Goal: Task Accomplishment & Management: Use online tool/utility

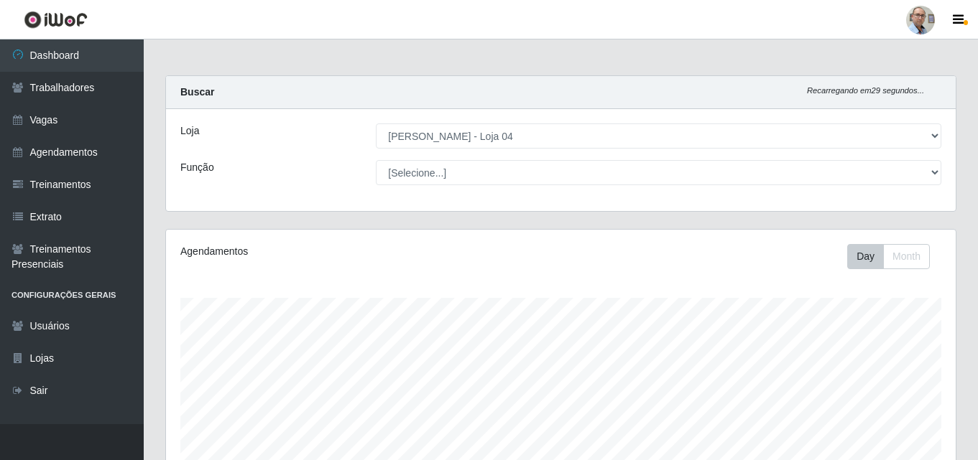
select select "251"
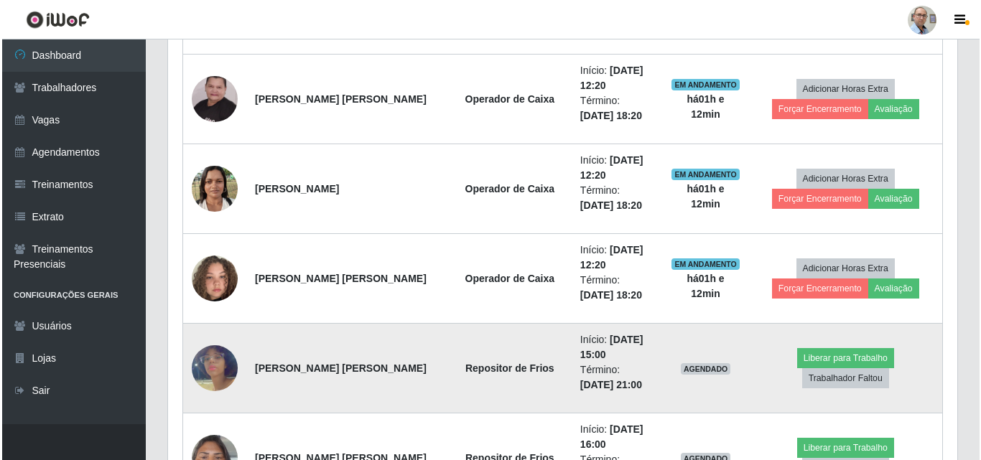
scroll to position [1172, 0]
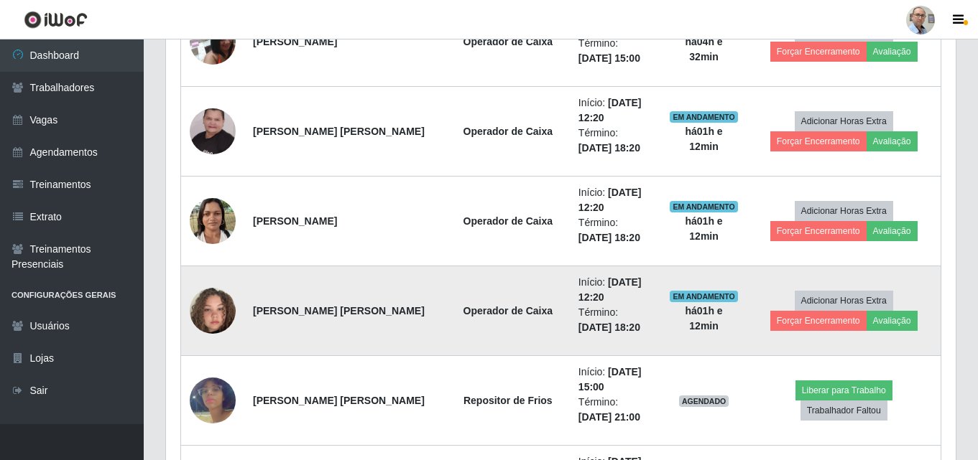
click at [206, 310] on img at bounding box center [213, 311] width 46 height 82
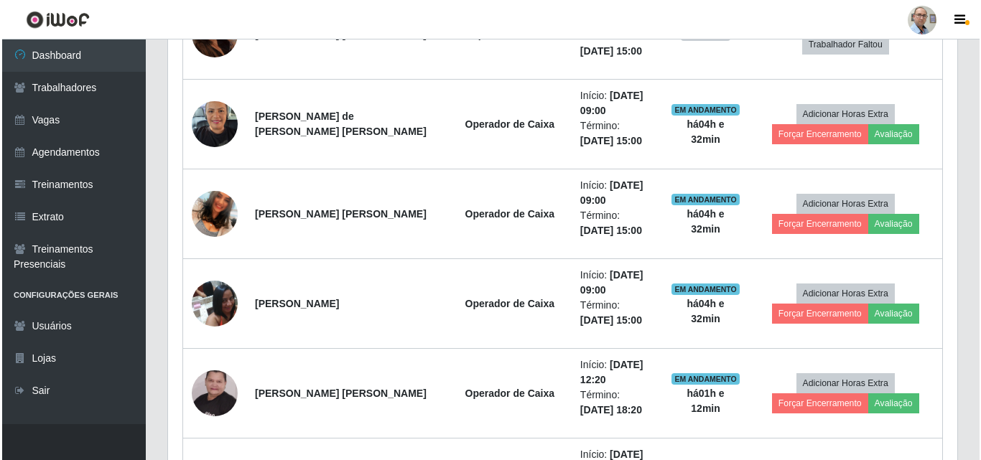
scroll to position [884, 0]
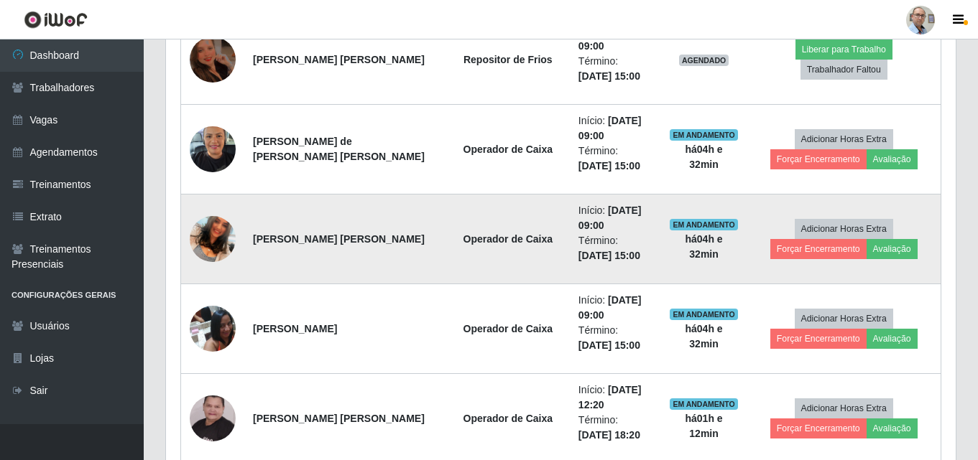
click at [209, 223] on img at bounding box center [213, 239] width 46 height 82
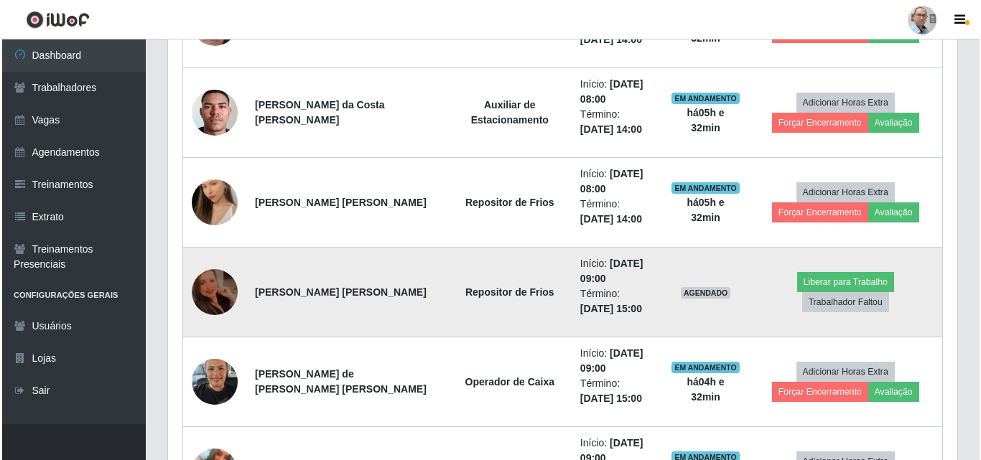
scroll to position [741, 0]
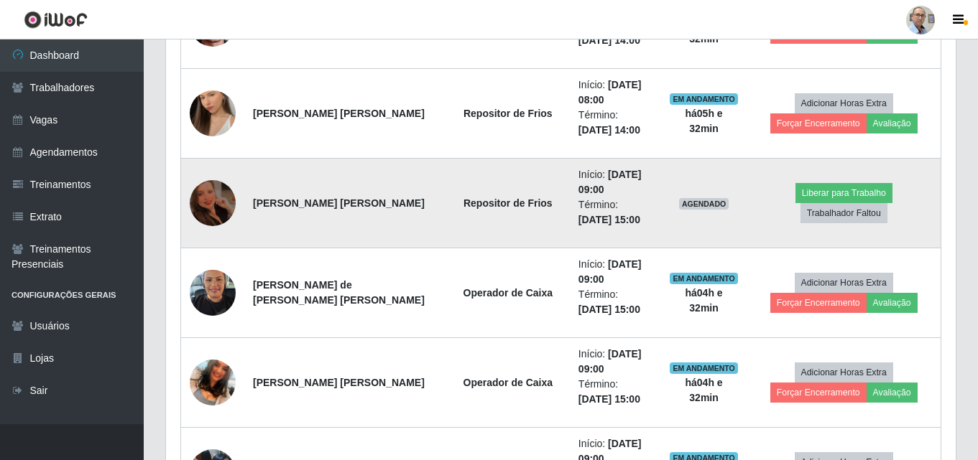
click at [201, 187] on img at bounding box center [213, 202] width 46 height 61
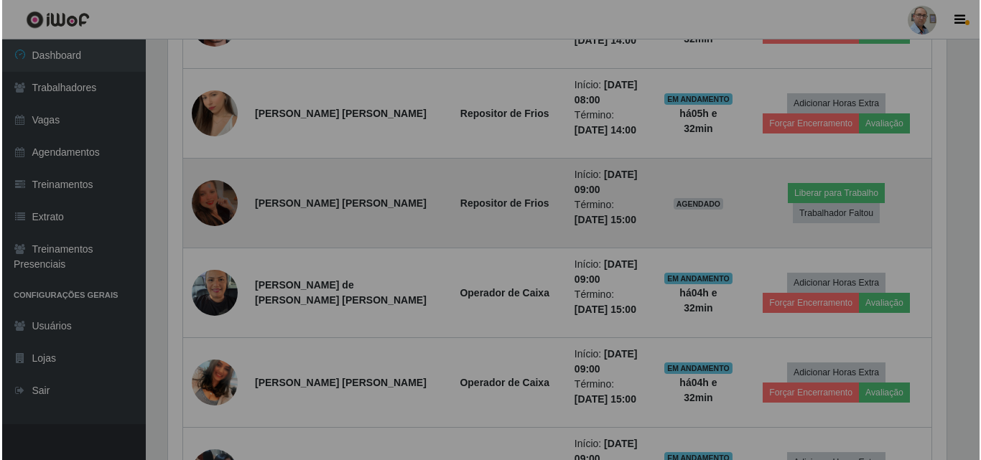
scroll to position [298, 789]
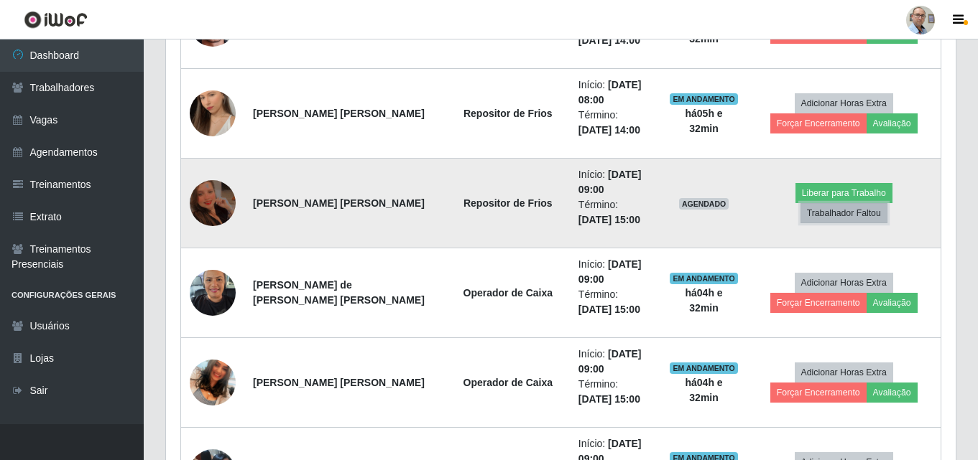
click at [884, 203] on button "Trabalhador Faltou" at bounding box center [843, 213] width 87 height 20
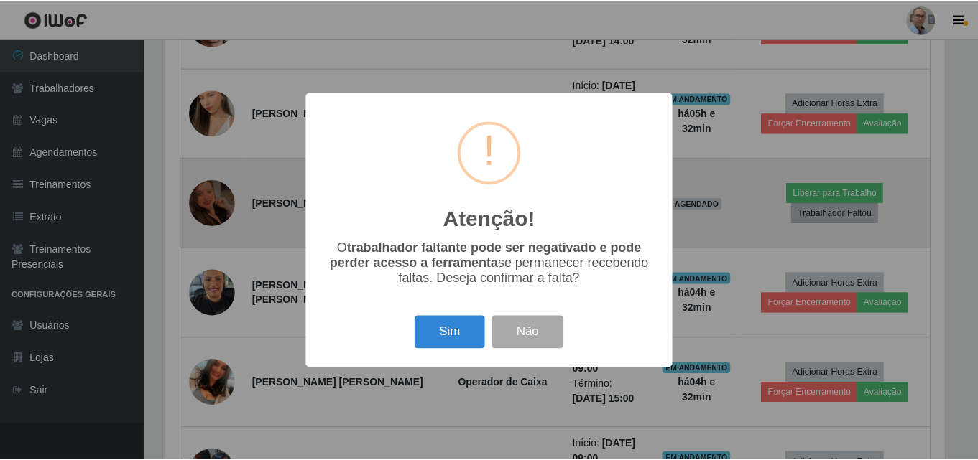
scroll to position [298, 782]
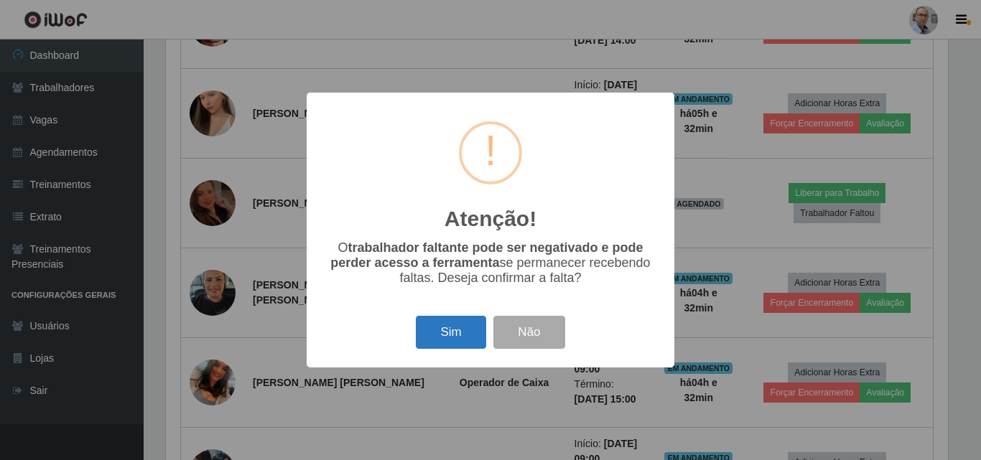
click at [443, 337] on button "Sim" at bounding box center [451, 333] width 70 height 34
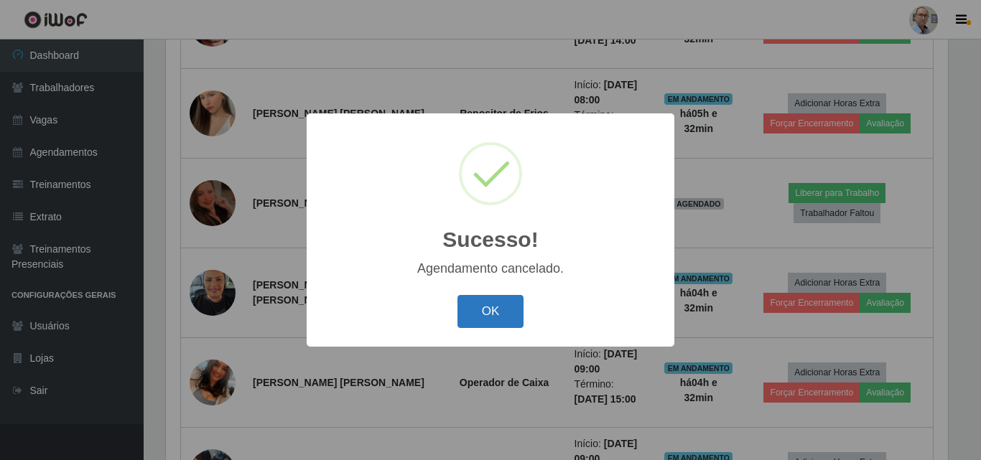
click at [506, 307] on button "OK" at bounding box center [491, 312] width 67 height 34
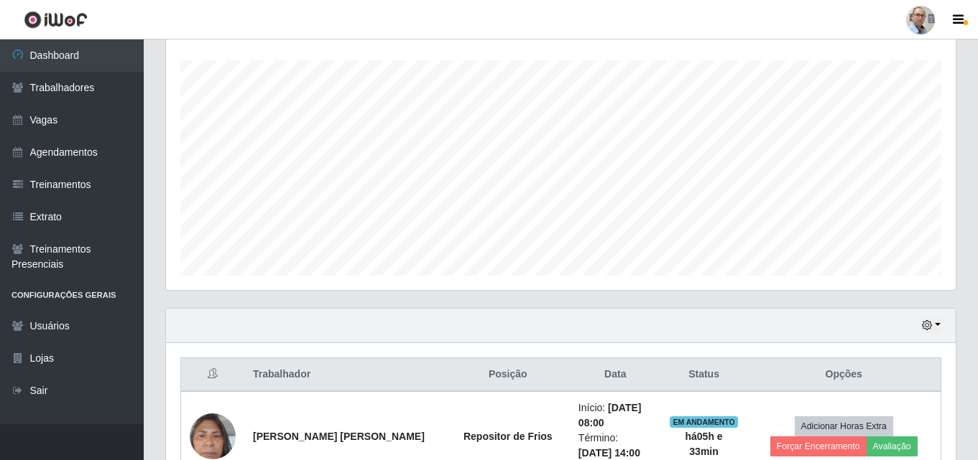
scroll to position [0, 0]
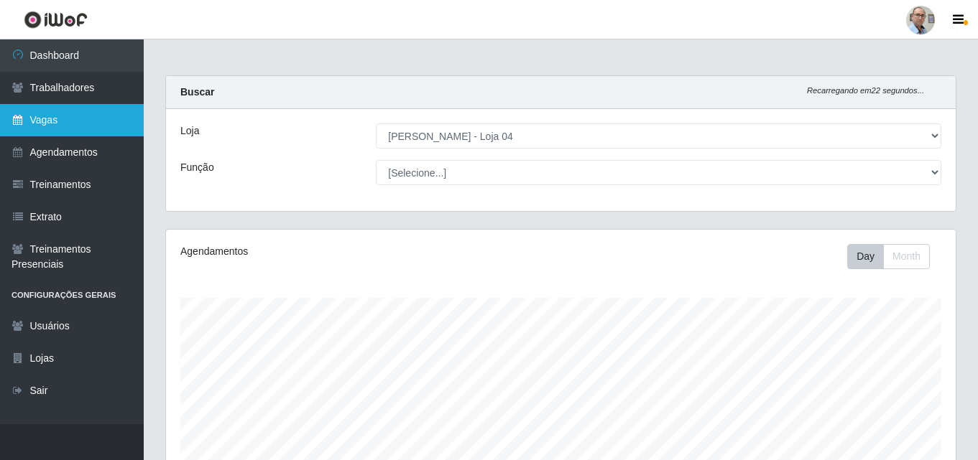
click at [52, 114] on link "Vagas" at bounding box center [72, 120] width 144 height 32
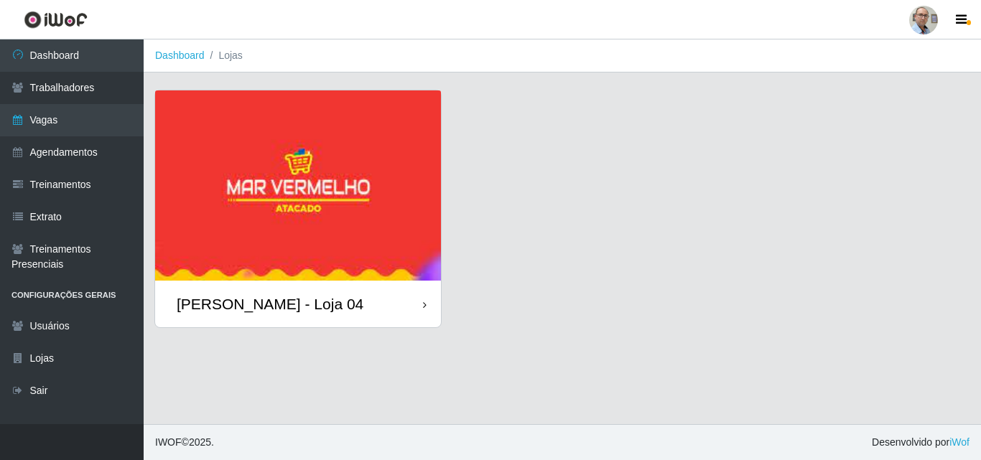
click at [241, 299] on div "[PERSON_NAME] - Loja 04" at bounding box center [270, 304] width 187 height 18
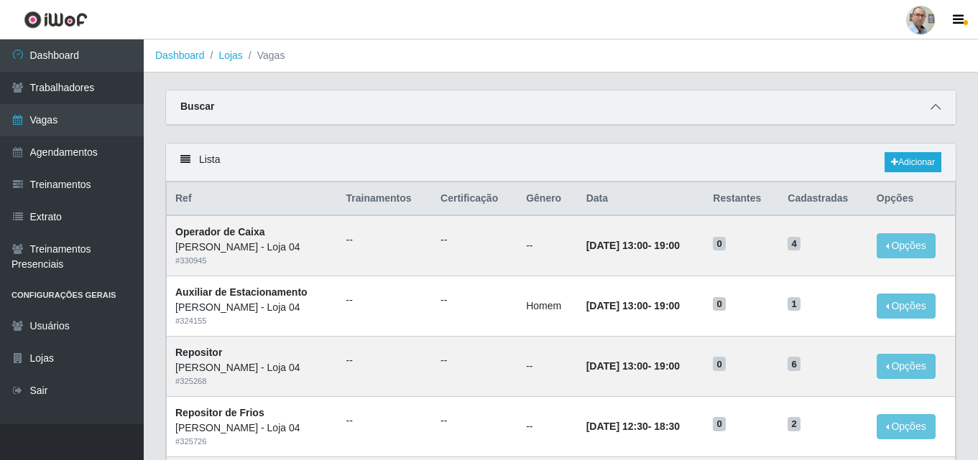
click at [929, 106] on span at bounding box center [935, 107] width 17 height 17
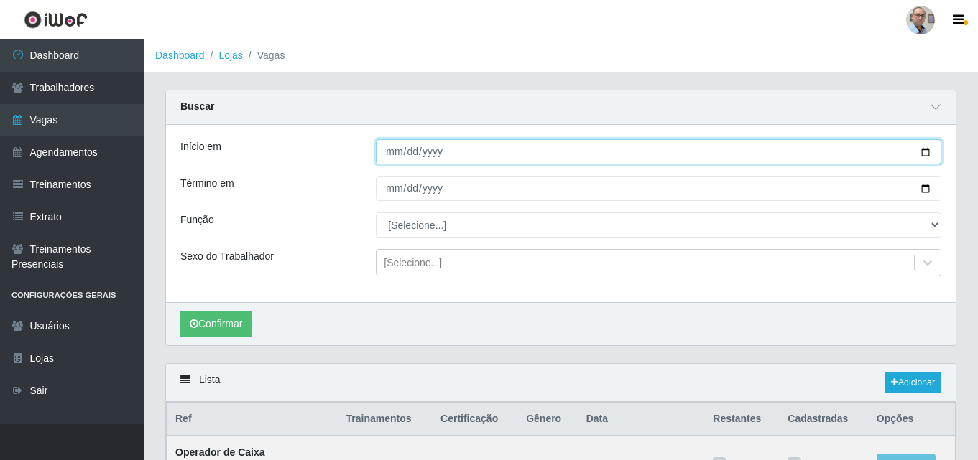
click at [927, 149] on input "Início em" at bounding box center [658, 151] width 565 height 25
type input "[DATE]"
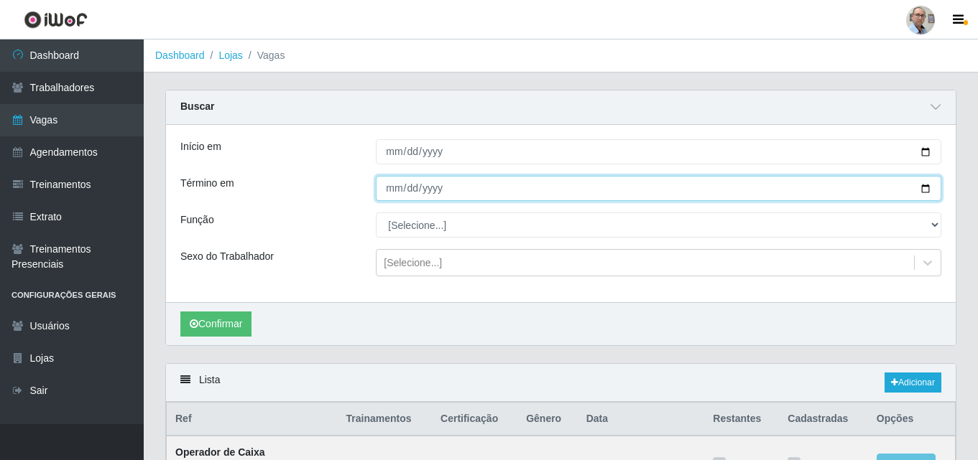
click at [925, 188] on input "Término em" at bounding box center [658, 188] width 565 height 25
type input "[DATE]"
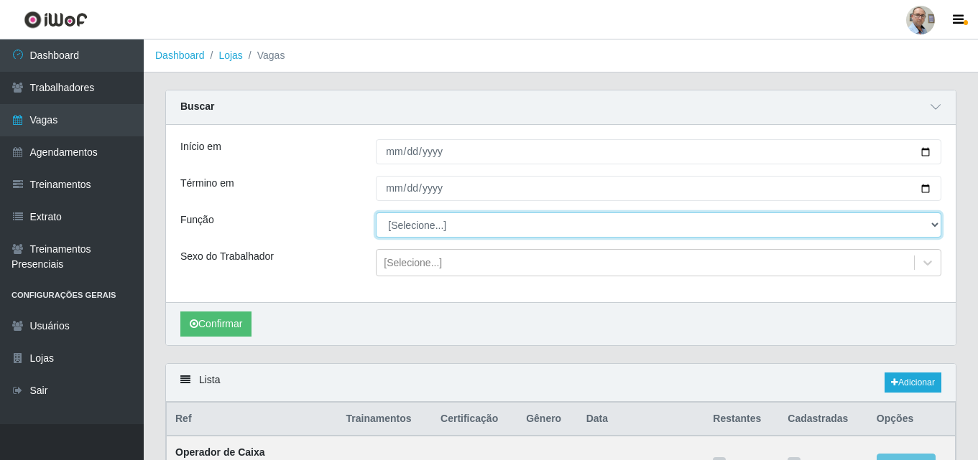
click at [437, 229] on select "[Selecione...] ASG ASG + ASG ++ Auxiliar de Depósito Auxiliar de Depósito + Aux…" at bounding box center [658, 225] width 565 height 25
click at [376, 213] on select "[Selecione...] ASG ASG + ASG ++ Auxiliar de Depósito Auxiliar de Depósito + Aux…" at bounding box center [658, 225] width 565 height 25
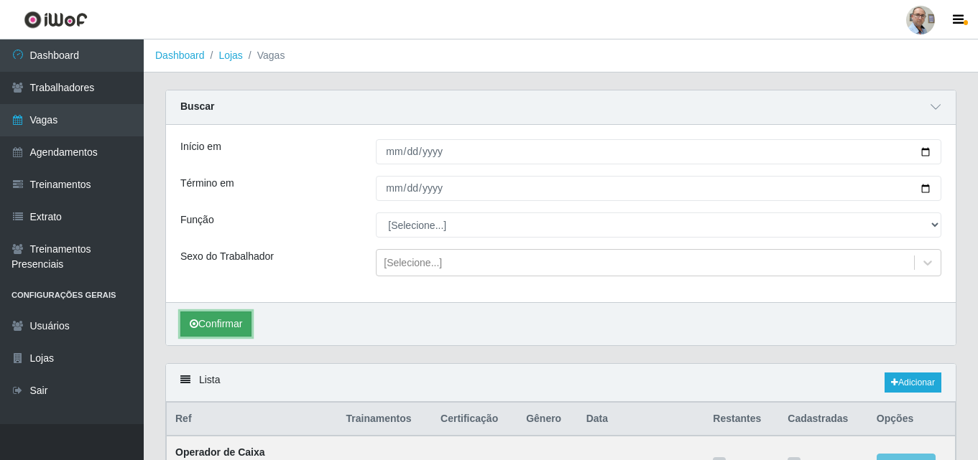
click at [208, 323] on button "Confirmar" at bounding box center [215, 324] width 71 height 25
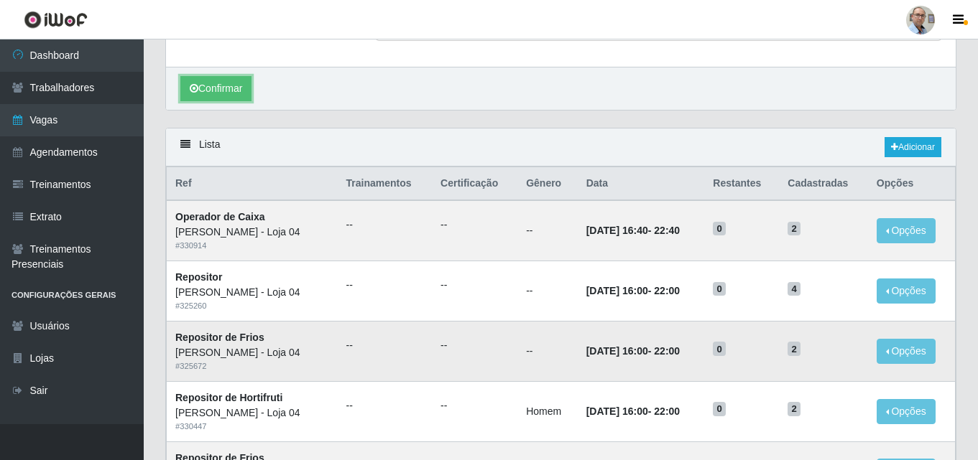
scroll to position [150, 0]
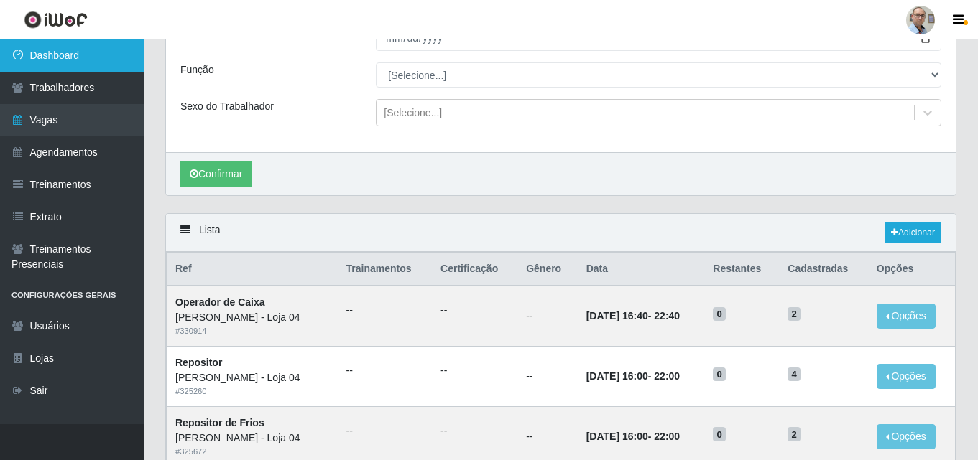
click at [60, 46] on link "Dashboard" at bounding box center [72, 56] width 144 height 32
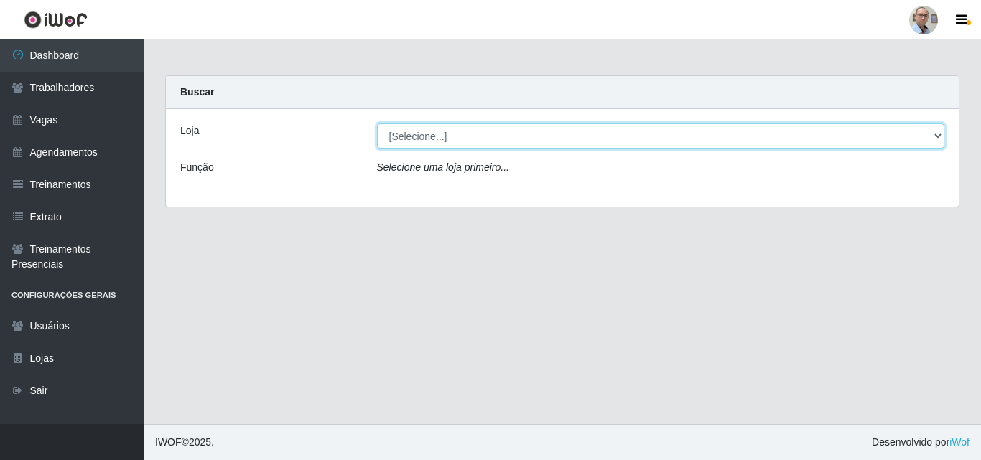
click at [435, 142] on select "[Selecione...] Mar Vermelho - Loja 04" at bounding box center [661, 136] width 568 height 25
select select "251"
click at [377, 124] on select "[Selecione...] Mar Vermelho - Loja 04" at bounding box center [661, 136] width 568 height 25
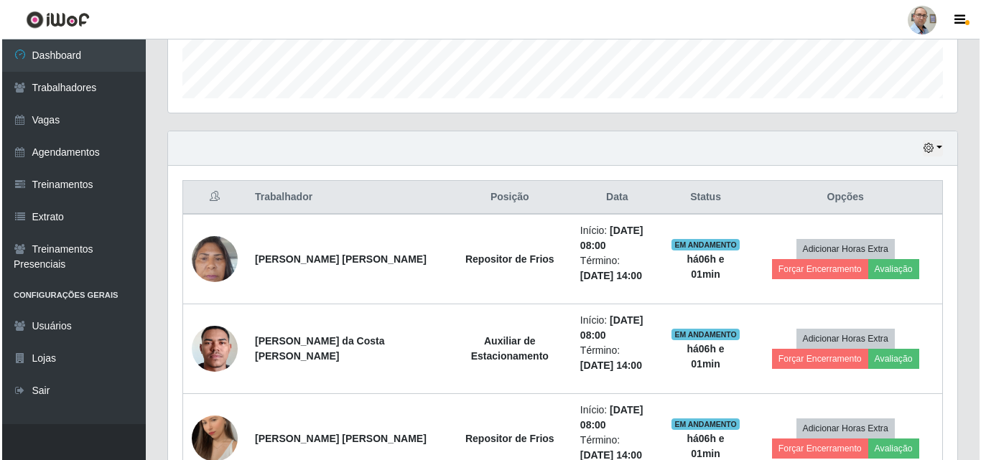
scroll to position [503, 0]
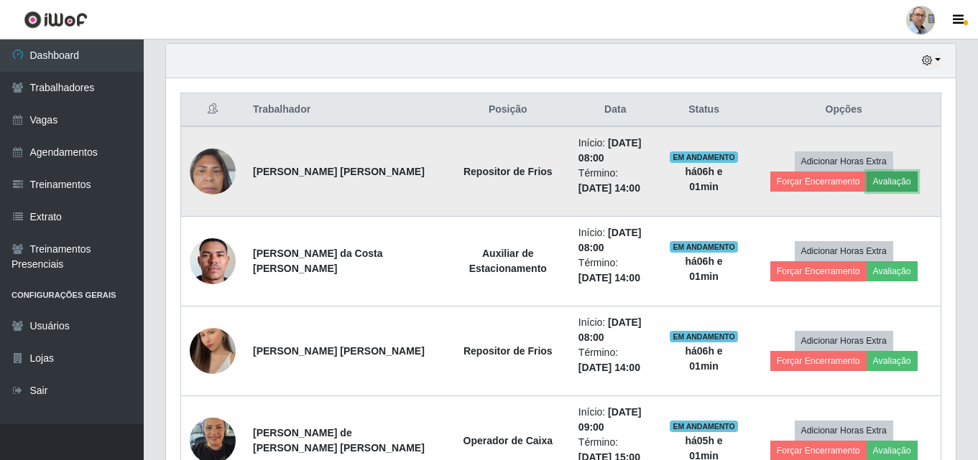
click at [866, 180] on button "Avaliação" at bounding box center [891, 182] width 51 height 20
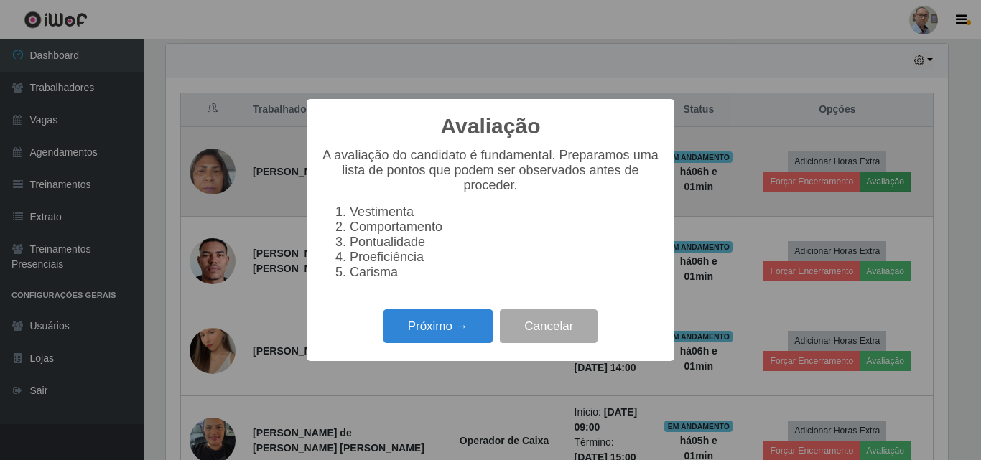
scroll to position [298, 782]
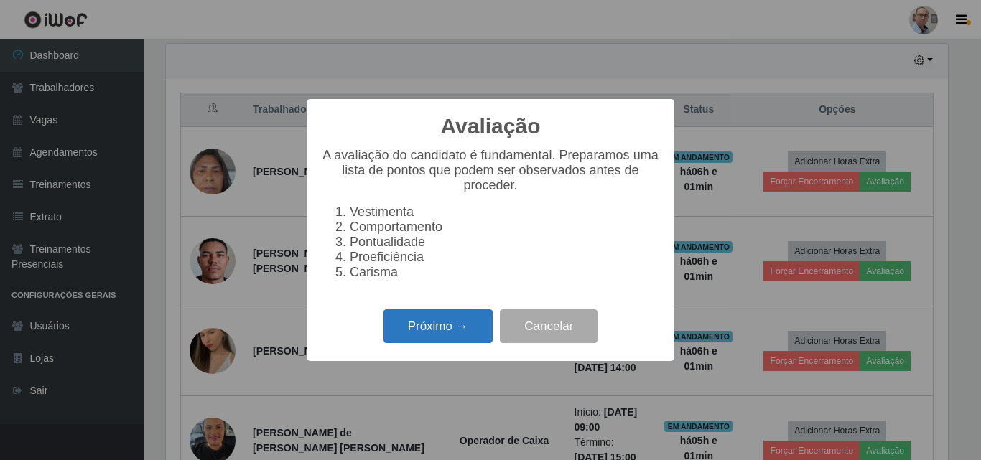
click at [428, 326] on button "Próximo →" at bounding box center [438, 327] width 109 height 34
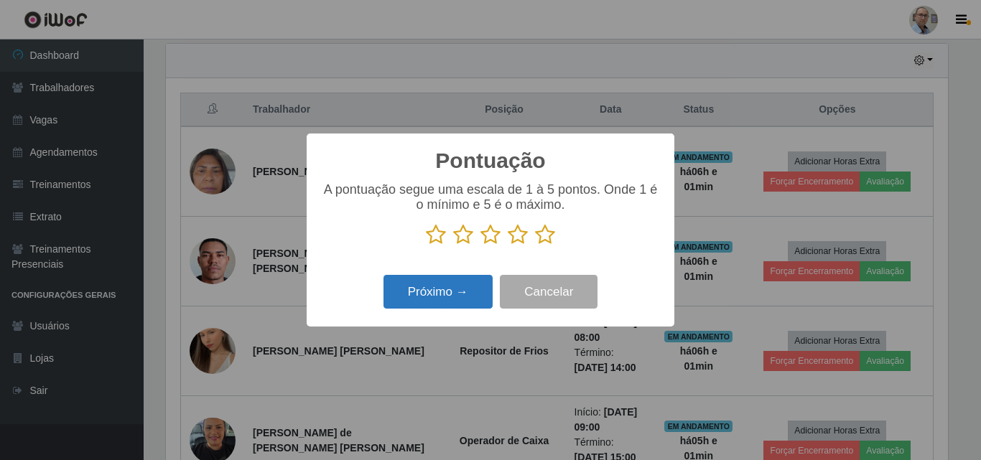
click at [422, 289] on button "Próximo →" at bounding box center [438, 292] width 109 height 34
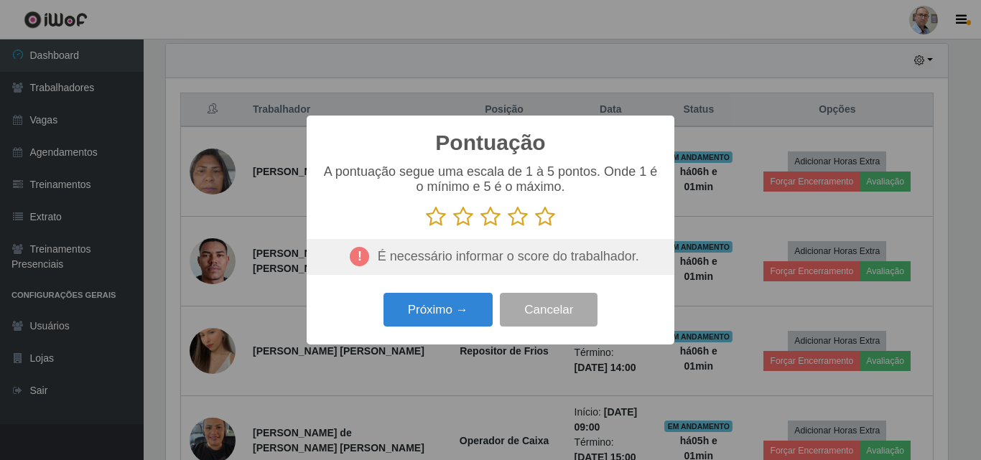
click at [545, 236] on div "A pontuação segue uma escala de 1 à 5 pontos. Onde 1 é o mínimo e 5 é o máximo." at bounding box center [490, 220] width 339 height 111
click at [542, 215] on icon at bounding box center [545, 217] width 20 height 22
click at [535, 228] on input "radio" at bounding box center [535, 228] width 0 height 0
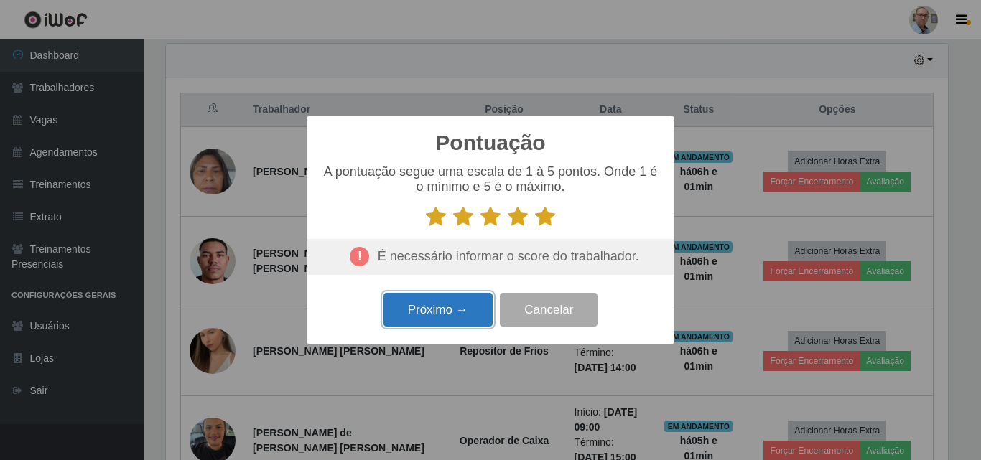
click at [438, 308] on button "Próximo →" at bounding box center [438, 310] width 109 height 34
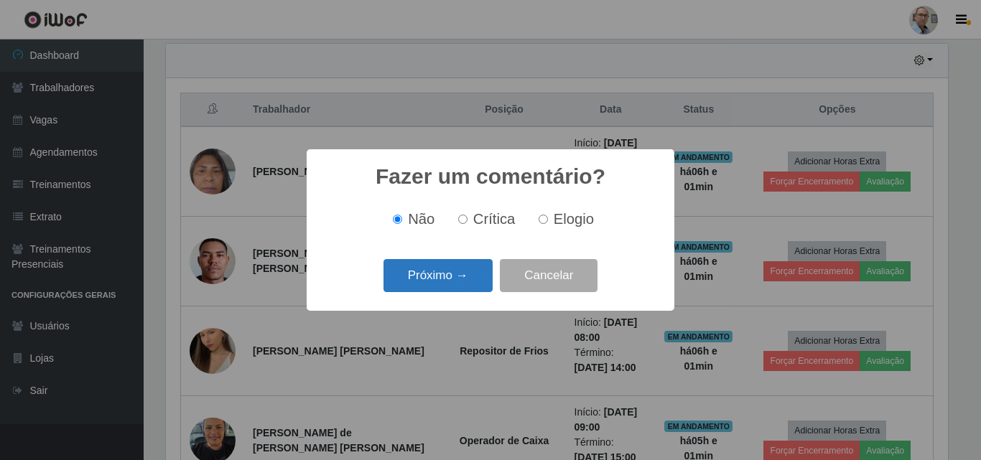
click at [428, 275] on button "Próximo →" at bounding box center [438, 276] width 109 height 34
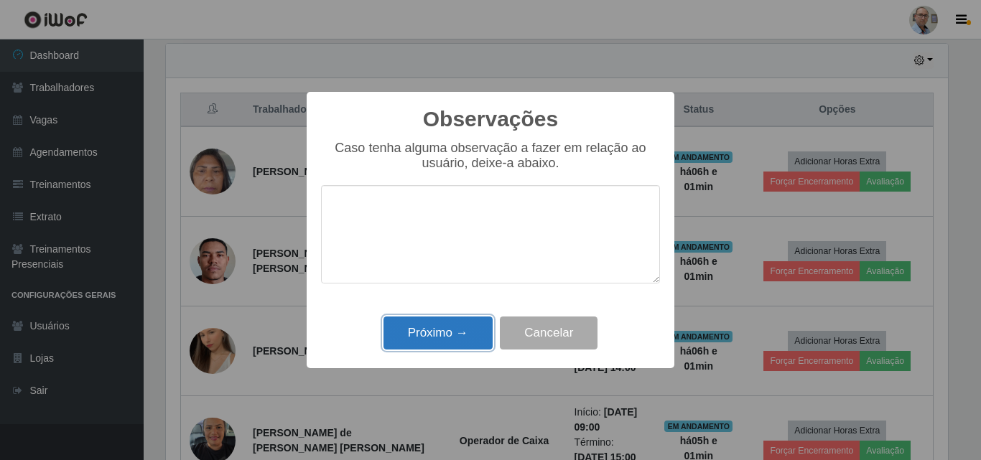
click at [424, 336] on button "Próximo →" at bounding box center [438, 334] width 109 height 34
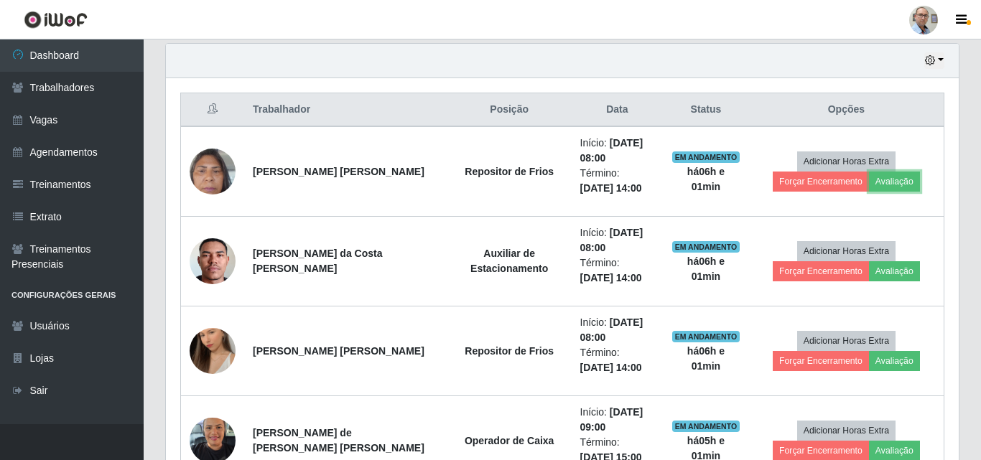
scroll to position [298, 789]
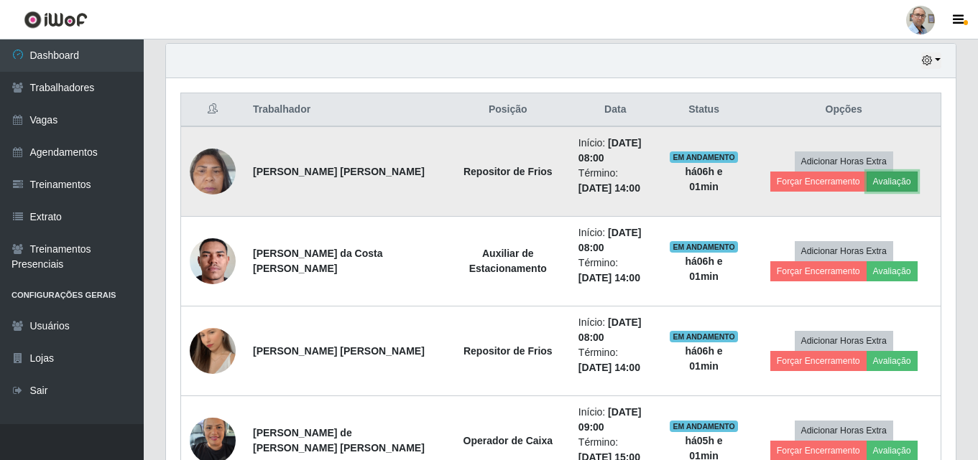
click at [866, 180] on button "Avaliação" at bounding box center [891, 182] width 51 height 20
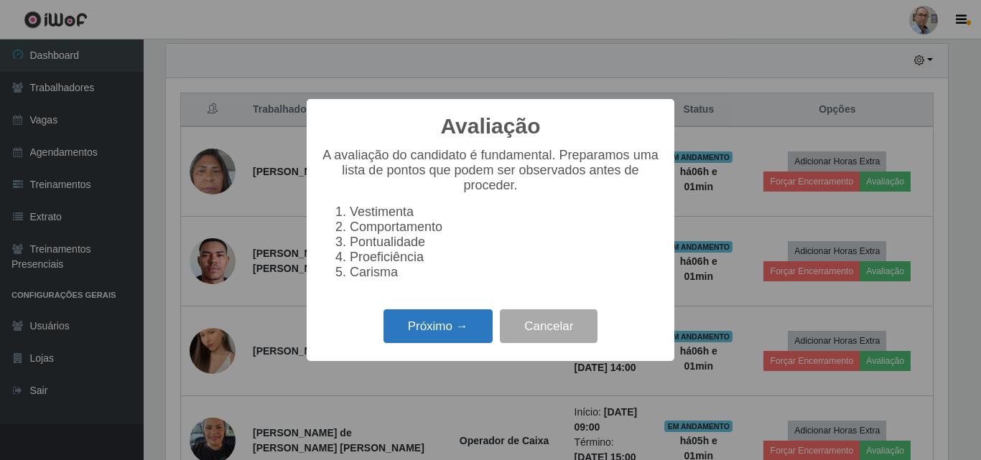
click at [430, 330] on button "Próximo →" at bounding box center [438, 327] width 109 height 34
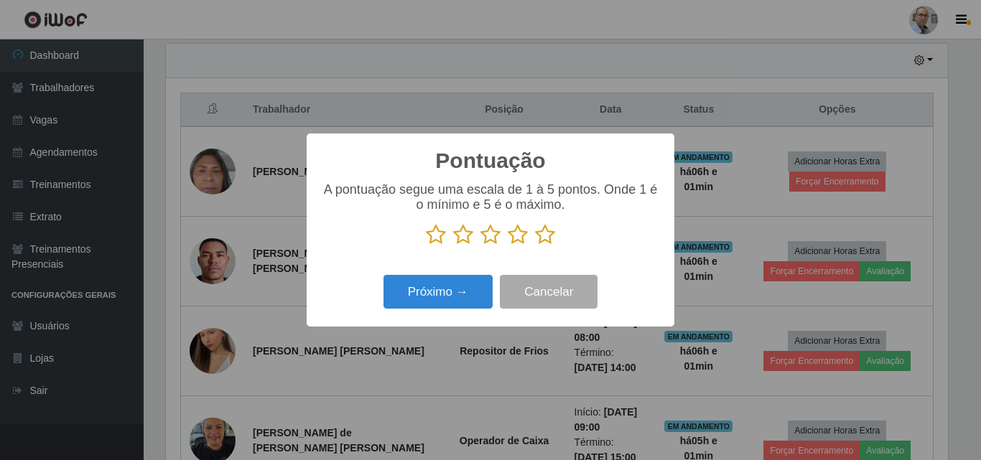
click at [542, 238] on icon at bounding box center [545, 235] width 20 height 22
click at [535, 246] on input "radio" at bounding box center [535, 246] width 0 height 0
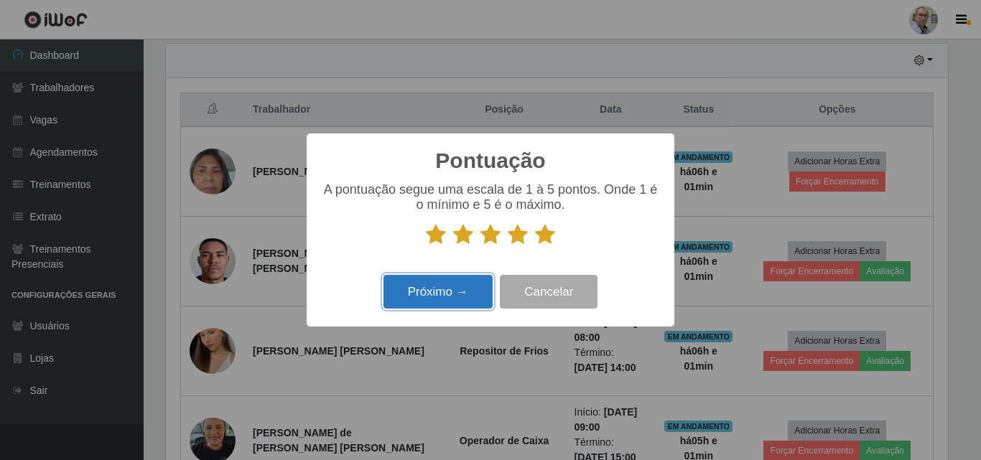
click at [438, 288] on button "Próximo →" at bounding box center [438, 292] width 109 height 34
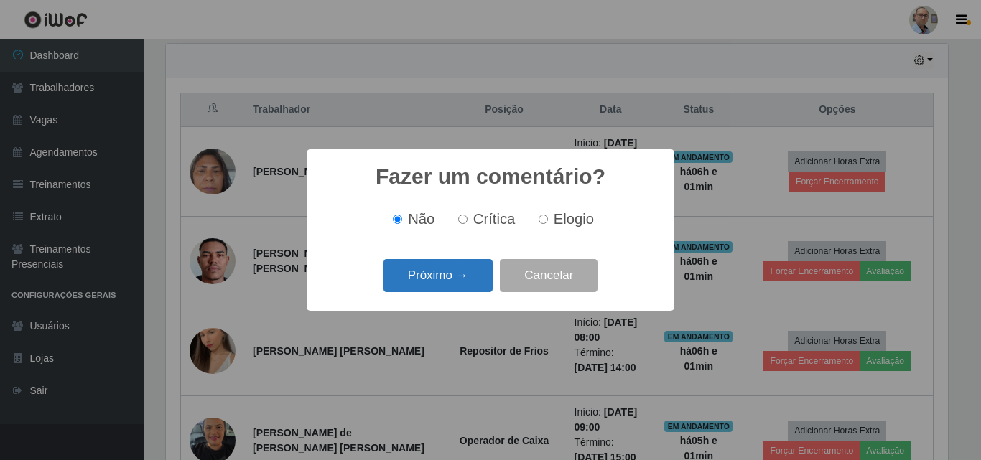
click at [417, 282] on button "Próximo →" at bounding box center [438, 276] width 109 height 34
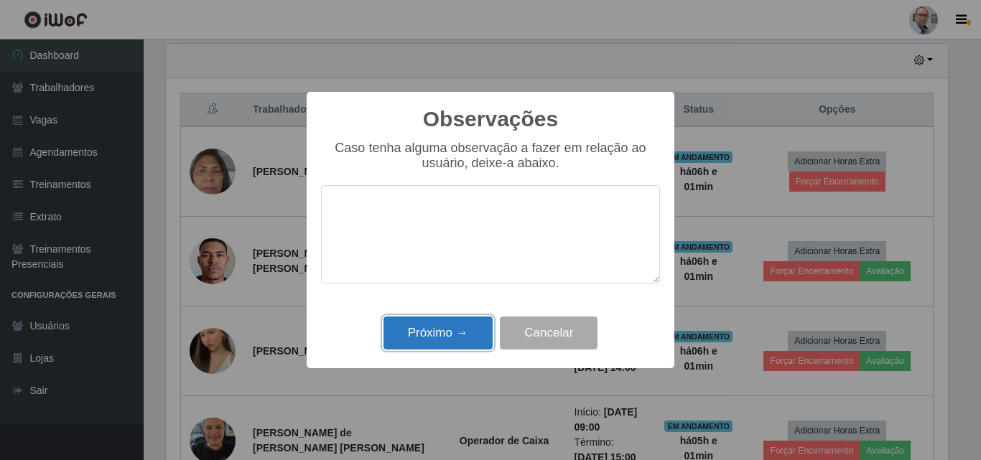
click at [417, 338] on button "Próximo →" at bounding box center [438, 334] width 109 height 34
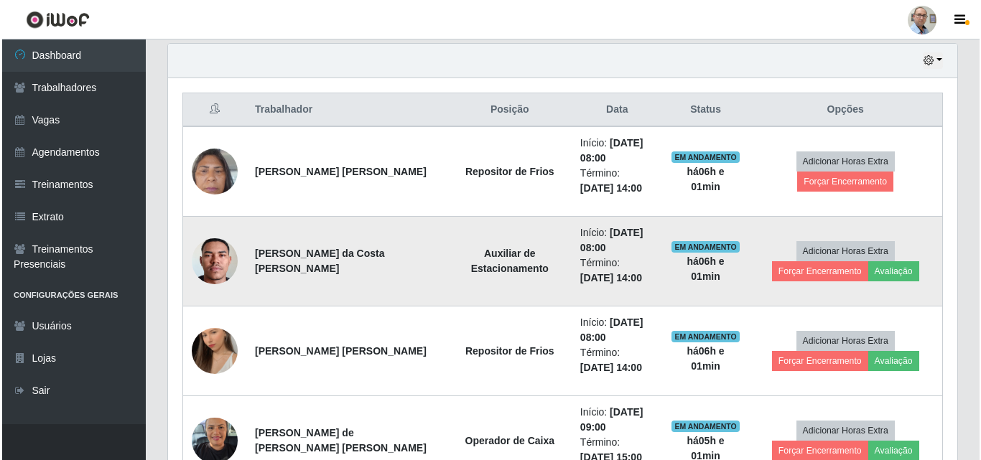
scroll to position [298, 789]
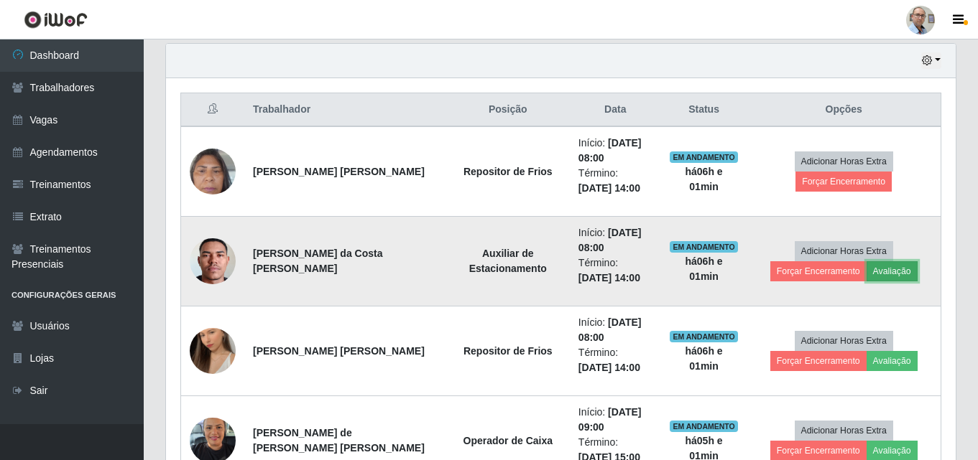
click at [866, 273] on button "Avaliação" at bounding box center [891, 271] width 51 height 20
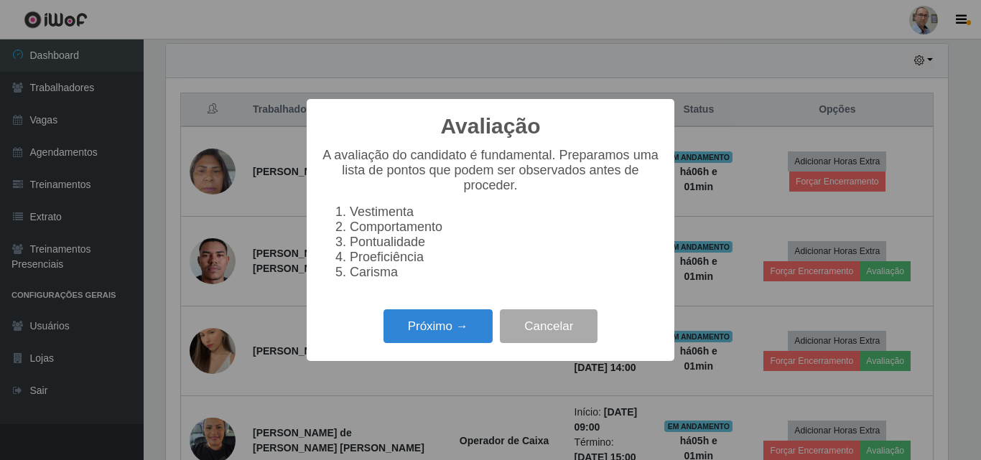
scroll to position [298, 782]
click at [446, 326] on button "Próximo →" at bounding box center [438, 327] width 109 height 34
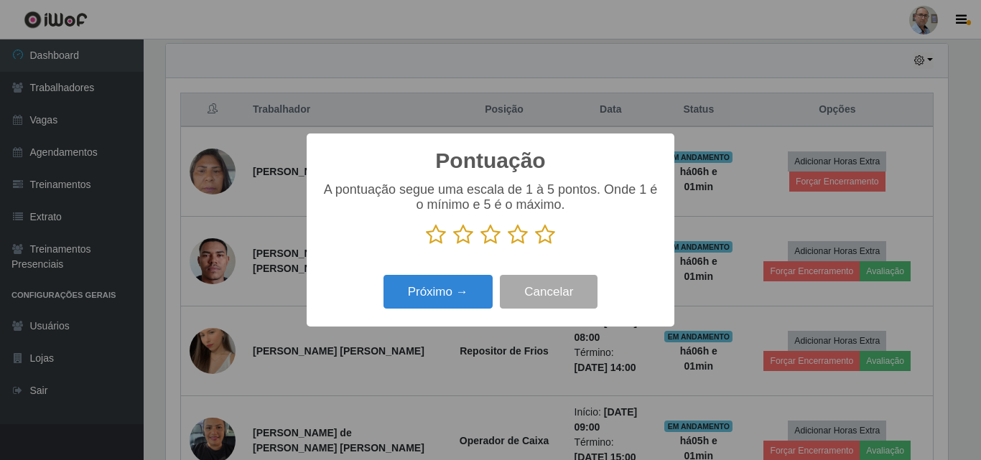
click at [547, 235] on icon at bounding box center [545, 235] width 20 height 22
click at [535, 246] on input "radio" at bounding box center [535, 246] width 0 height 0
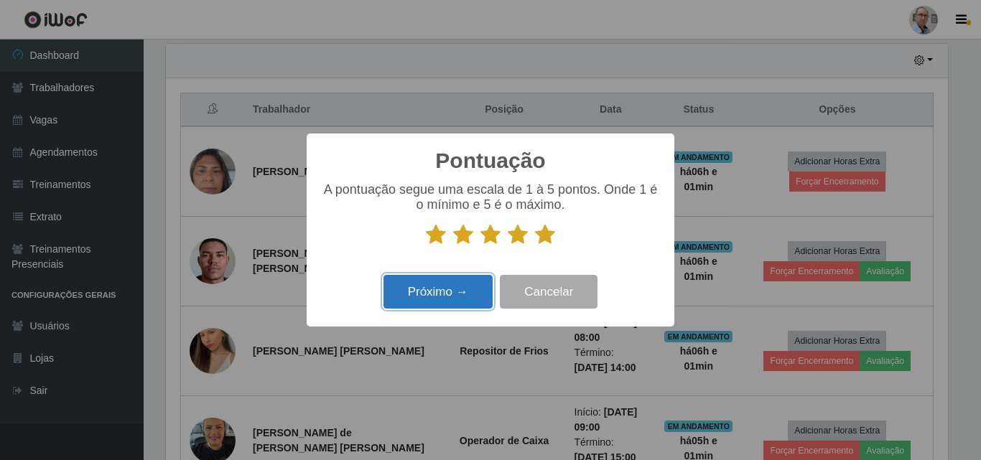
click at [425, 309] on button "Próximo →" at bounding box center [438, 292] width 109 height 34
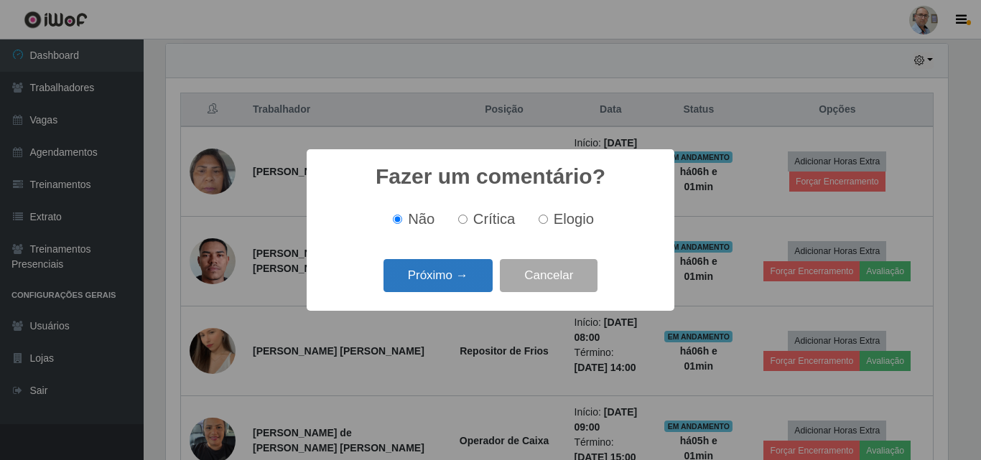
click at [432, 273] on button "Próximo →" at bounding box center [438, 276] width 109 height 34
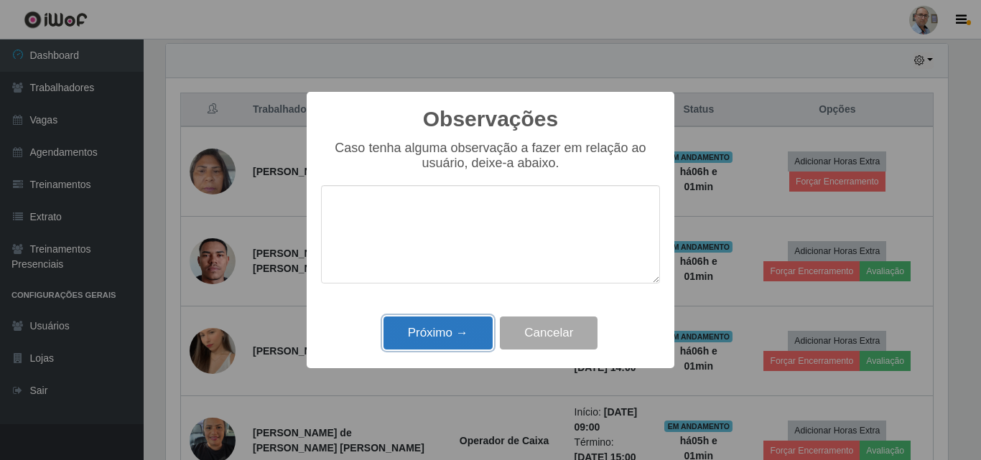
click at [412, 330] on button "Próximo →" at bounding box center [438, 334] width 109 height 34
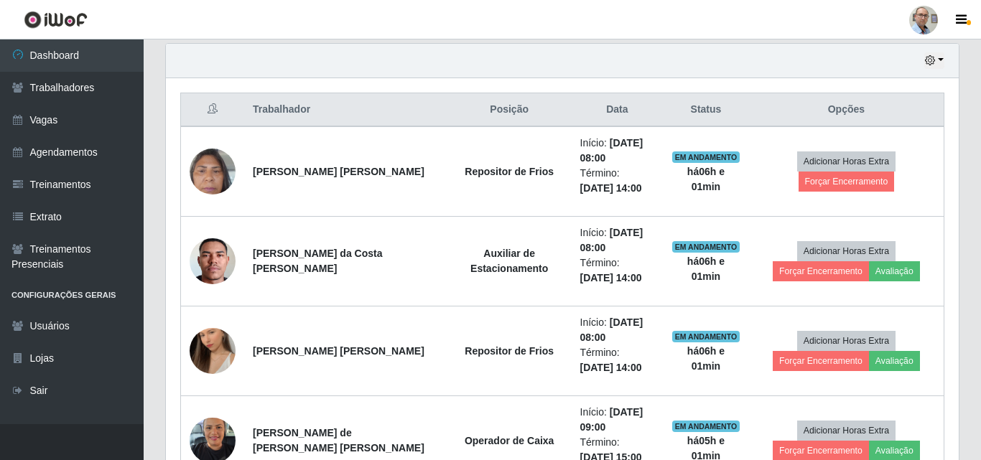
scroll to position [298, 789]
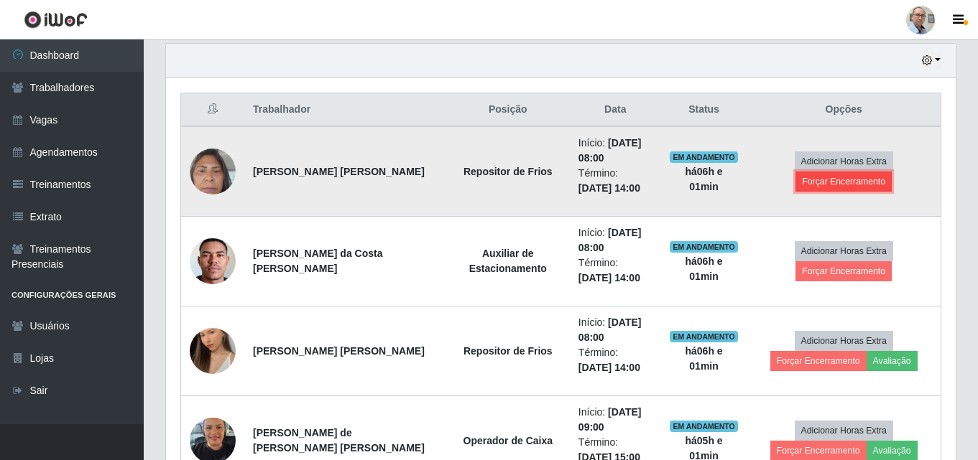
click at [890, 173] on button "Forçar Encerramento" at bounding box center [843, 182] width 96 height 20
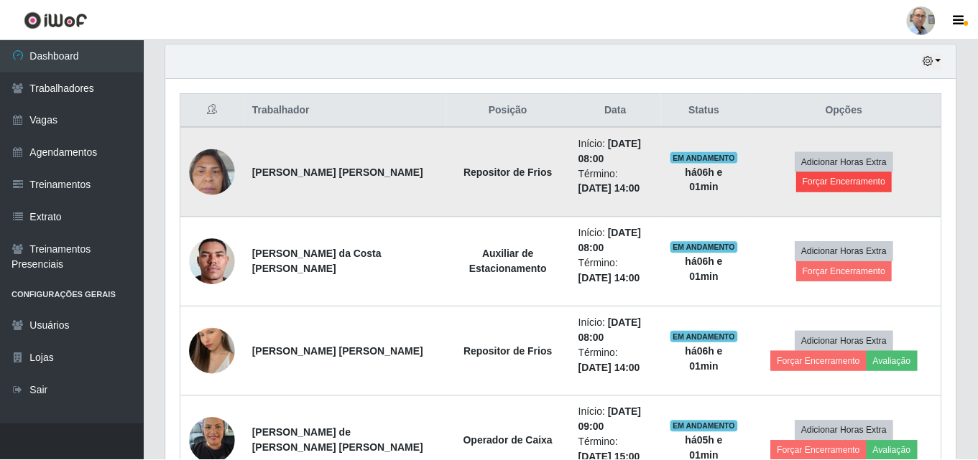
scroll to position [298, 782]
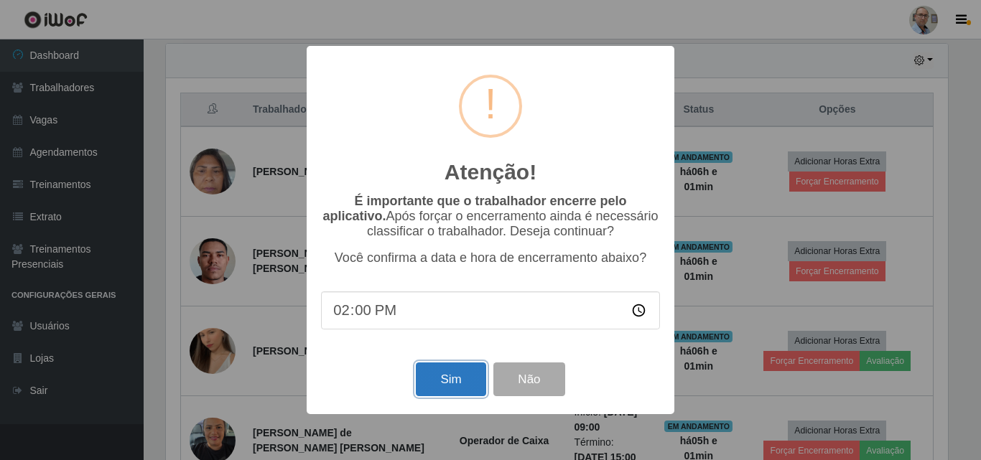
click at [438, 382] on button "Sim" at bounding box center [451, 380] width 70 height 34
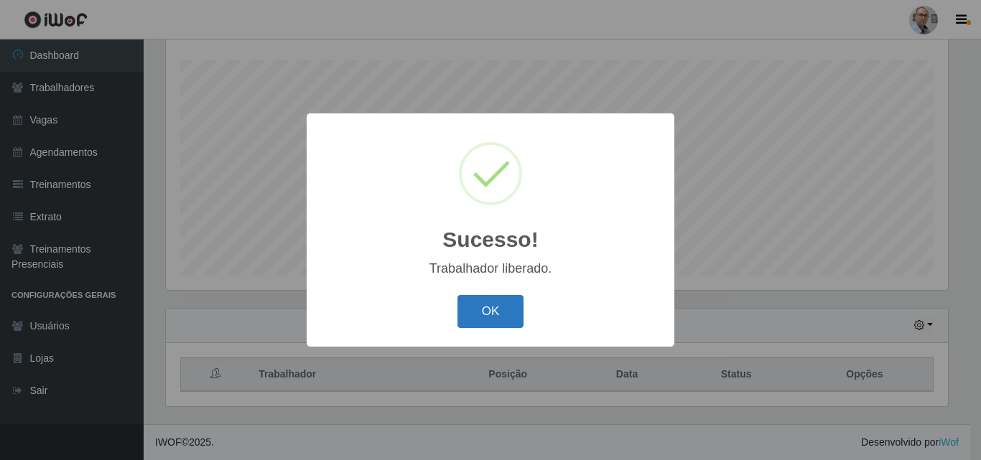
click at [458, 328] on button "OK" at bounding box center [491, 312] width 67 height 34
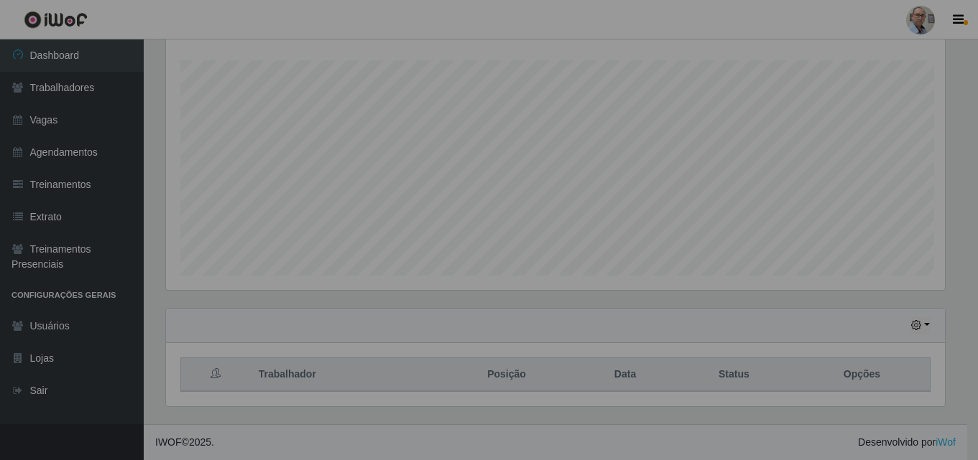
scroll to position [298, 789]
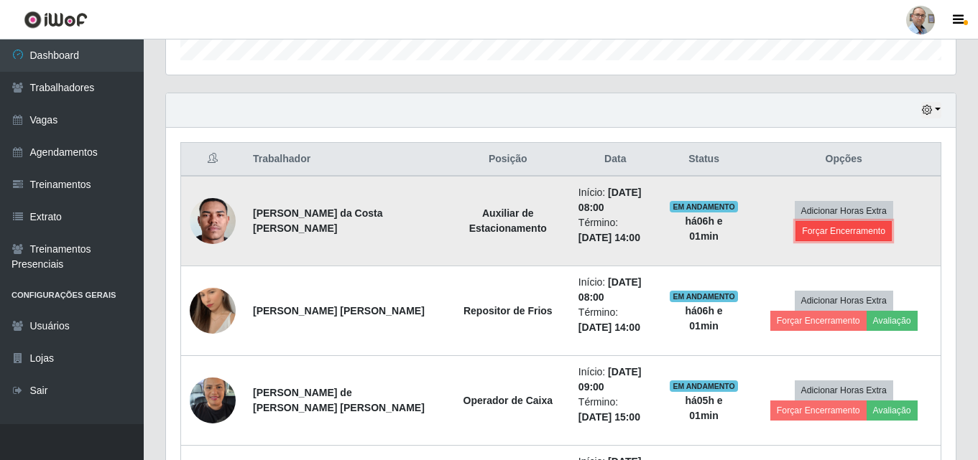
click at [891, 223] on button "Forçar Encerramento" at bounding box center [843, 231] width 96 height 20
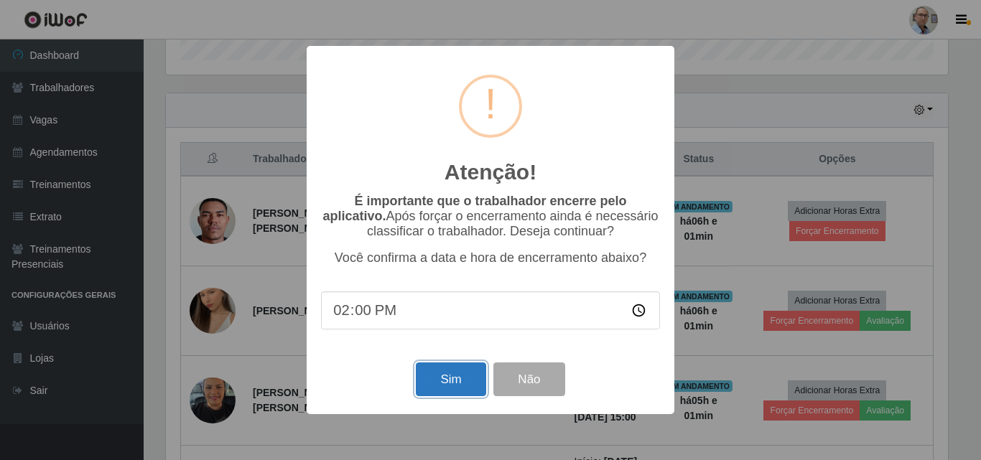
click at [432, 384] on button "Sim" at bounding box center [451, 380] width 70 height 34
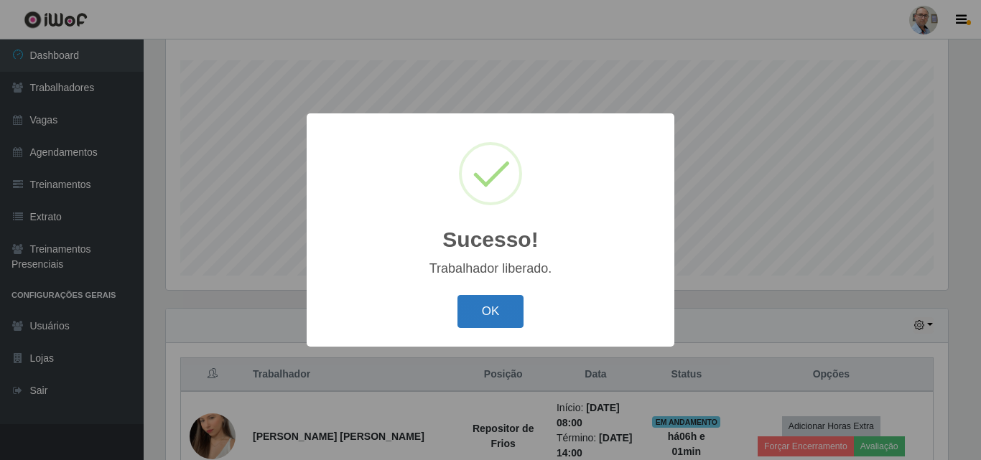
click at [486, 317] on button "OK" at bounding box center [491, 312] width 67 height 34
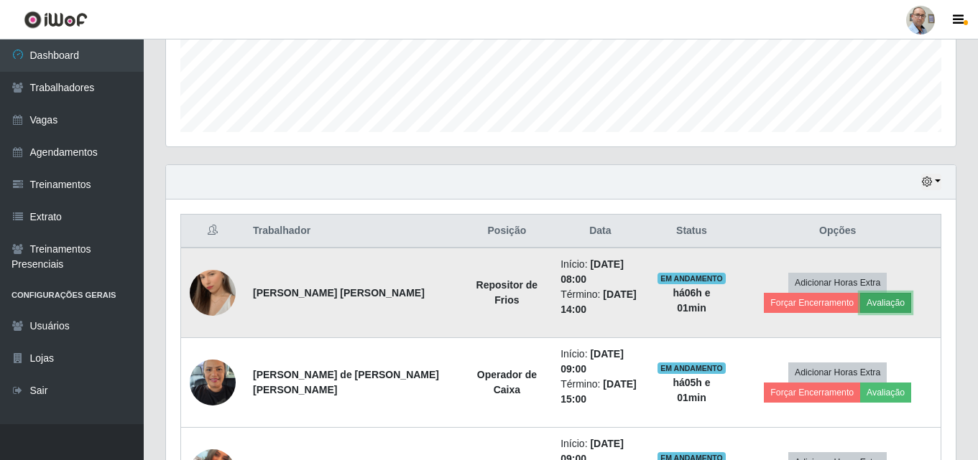
click at [860, 304] on button "Avaliação" at bounding box center [885, 303] width 51 height 20
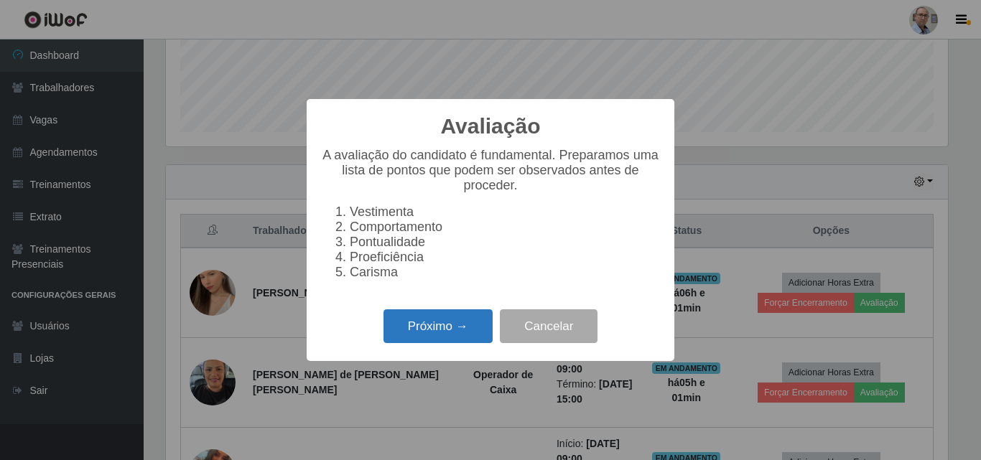
click at [444, 330] on button "Próximo →" at bounding box center [438, 327] width 109 height 34
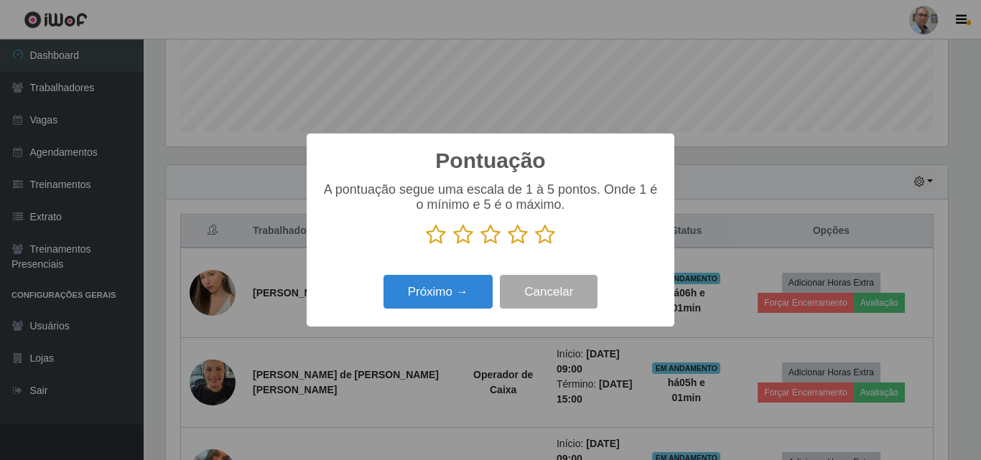
click at [552, 241] on icon at bounding box center [545, 235] width 20 height 22
click at [535, 246] on input "radio" at bounding box center [535, 246] width 0 height 0
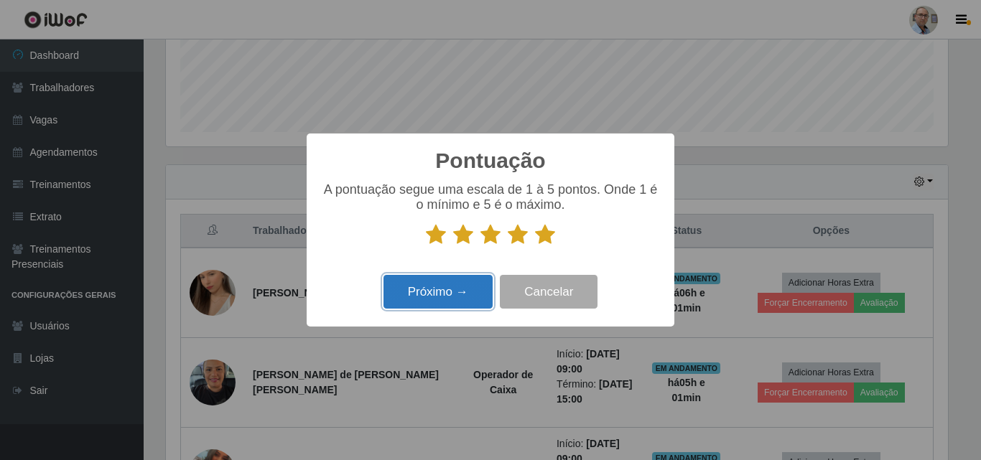
click at [445, 289] on button "Próximo →" at bounding box center [438, 292] width 109 height 34
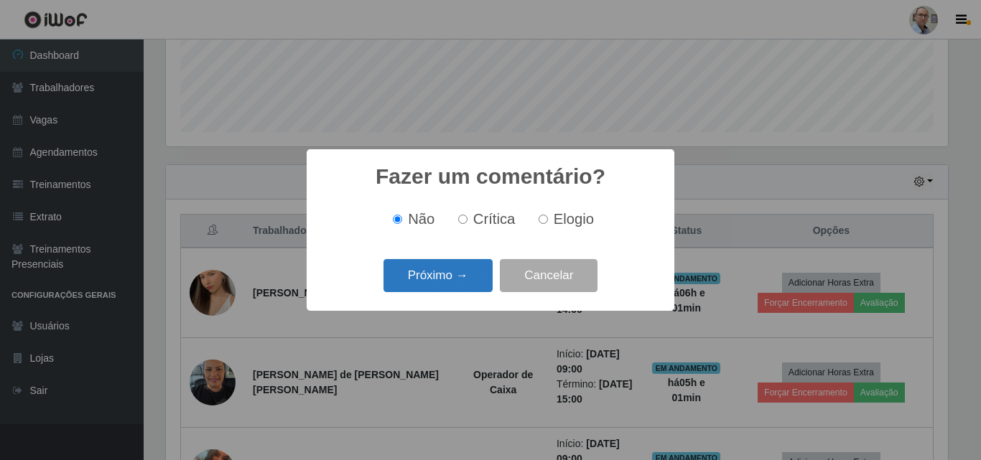
click at [427, 275] on button "Próximo →" at bounding box center [438, 276] width 109 height 34
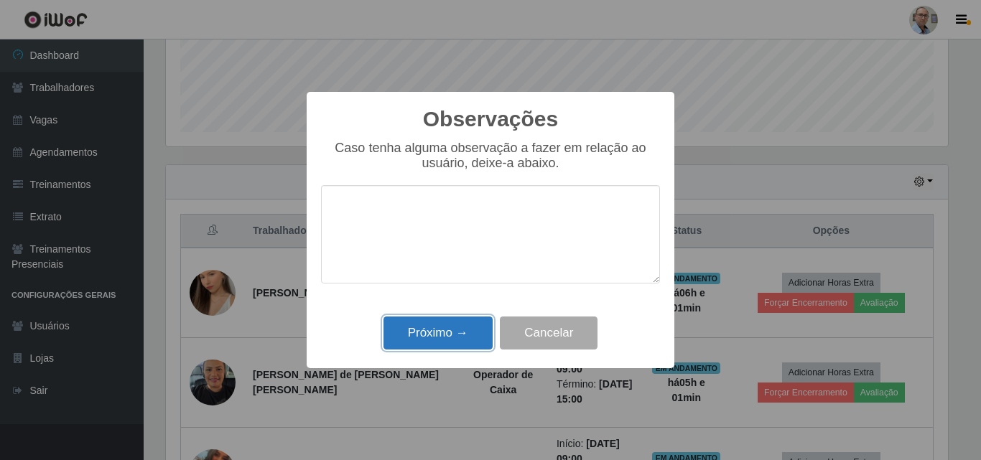
click at [427, 335] on button "Próximo →" at bounding box center [438, 334] width 109 height 34
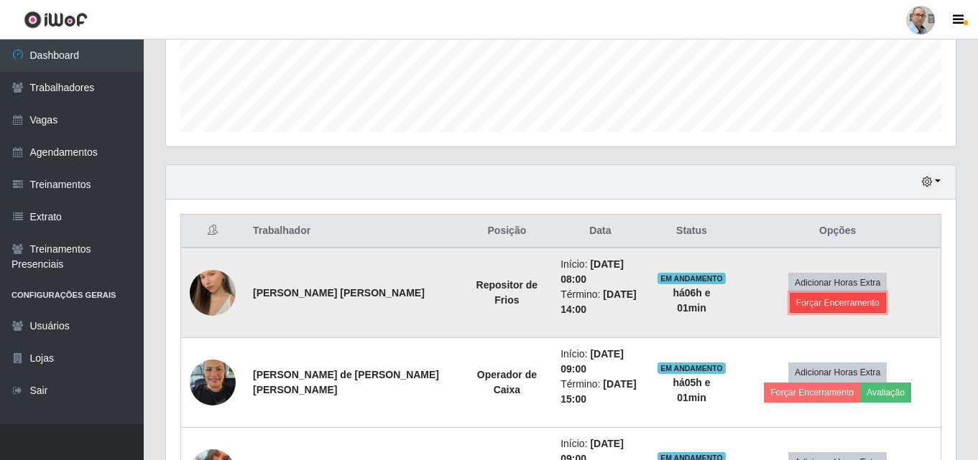
click at [871, 293] on button "Forçar Encerramento" at bounding box center [837, 303] width 96 height 20
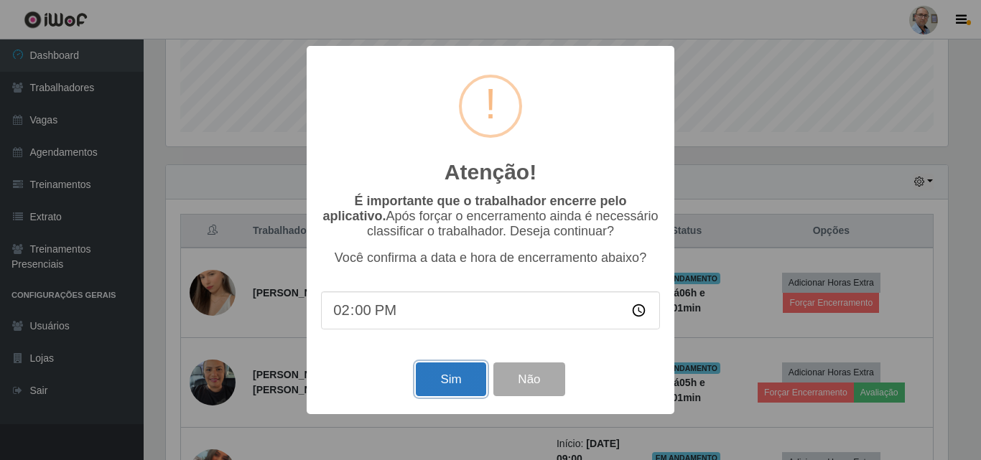
click at [446, 369] on button "Sim" at bounding box center [451, 380] width 70 height 34
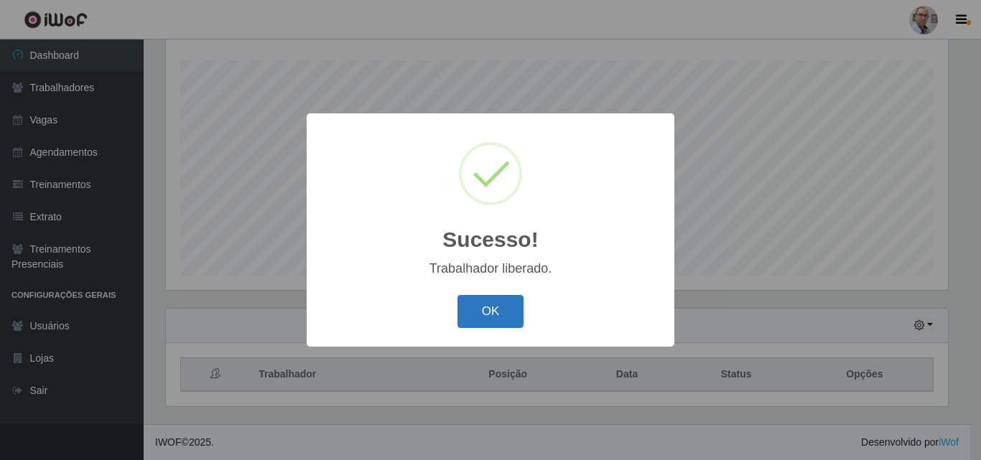
click at [497, 297] on button "OK" at bounding box center [491, 312] width 67 height 34
